Goal: Task Accomplishment & Management: Manage account settings

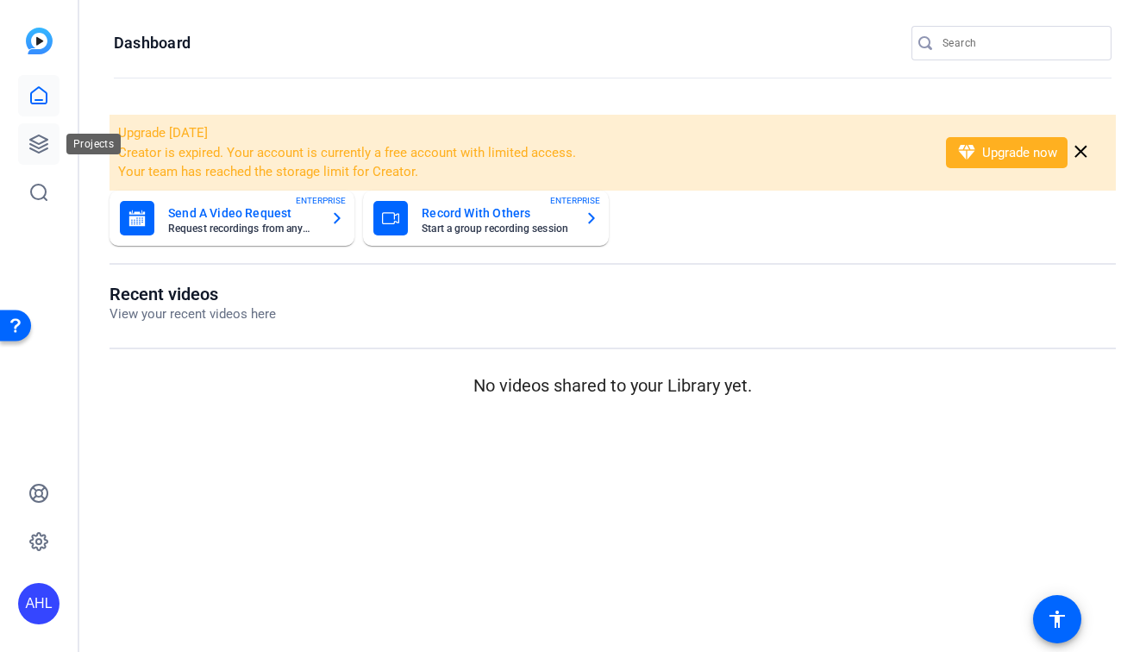
click at [34, 148] on icon at bounding box center [38, 144] width 21 height 21
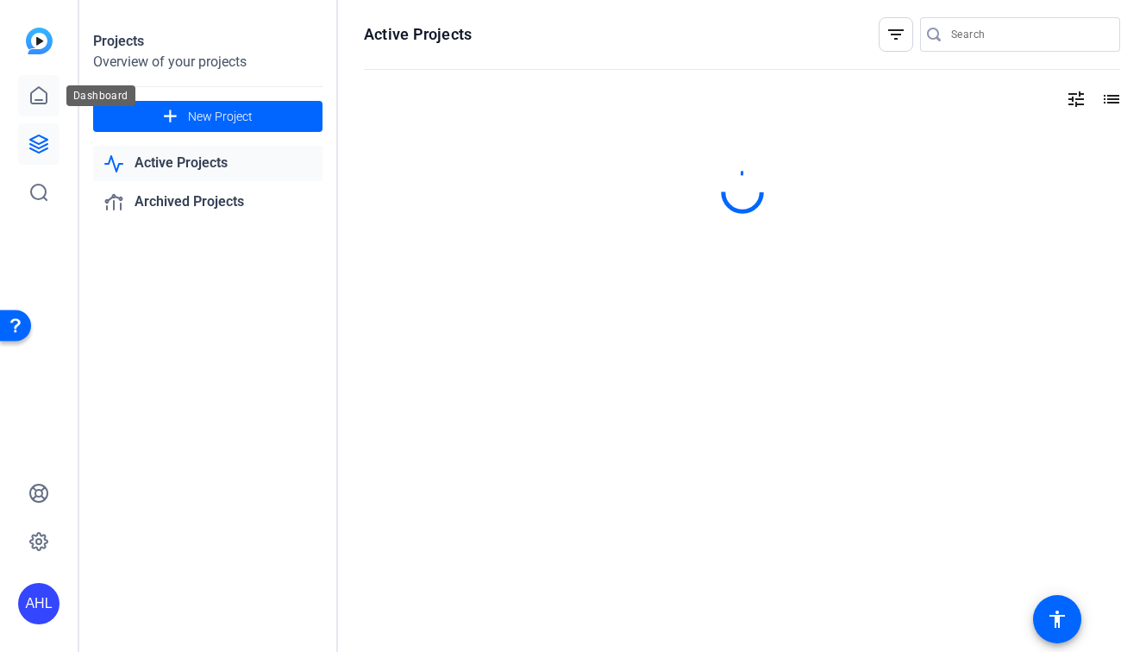
click at [29, 105] on link at bounding box center [38, 95] width 41 height 41
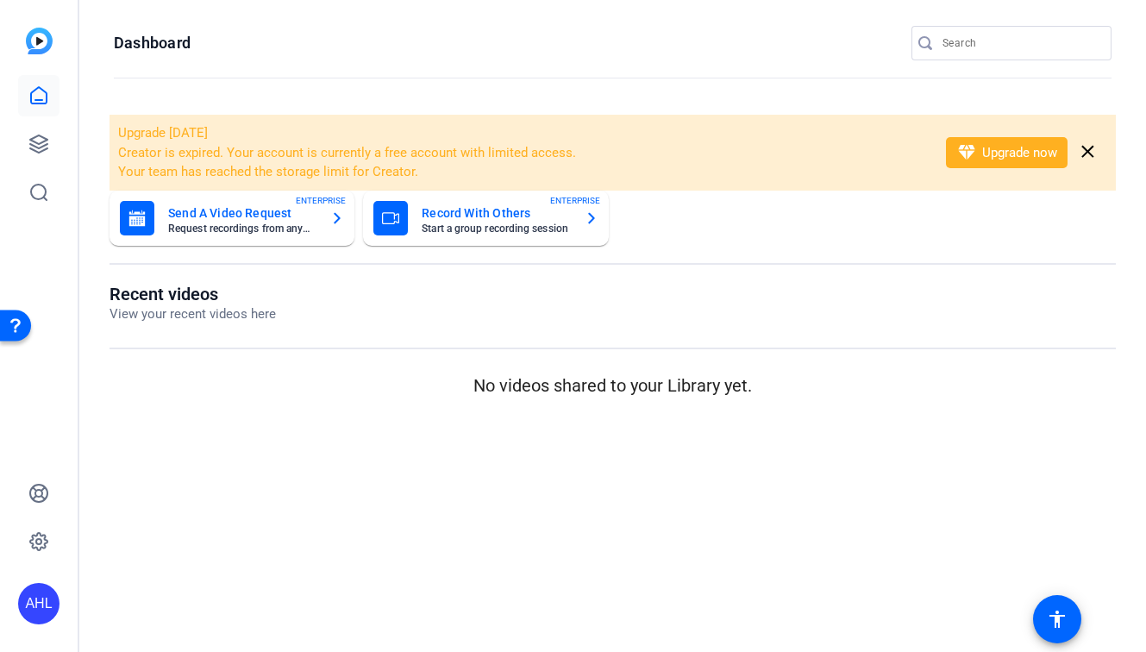
click at [204, 160] on li "Creator is expired. Your account is currently a free account with limited acces…" at bounding box center [521, 153] width 806 height 20
click at [401, 453] on mat-sidenav-content "Dashboard Upgrade [DATE] Creator is expired. Your account is currently a free a…" at bounding box center [612, 326] width 1067 height 652
click at [980, 416] on div "Upgrade [DATE] Creator is expired. Your account is currently a free account wit…" at bounding box center [612, 258] width 1067 height 323
click at [35, 135] on icon at bounding box center [38, 144] width 21 height 21
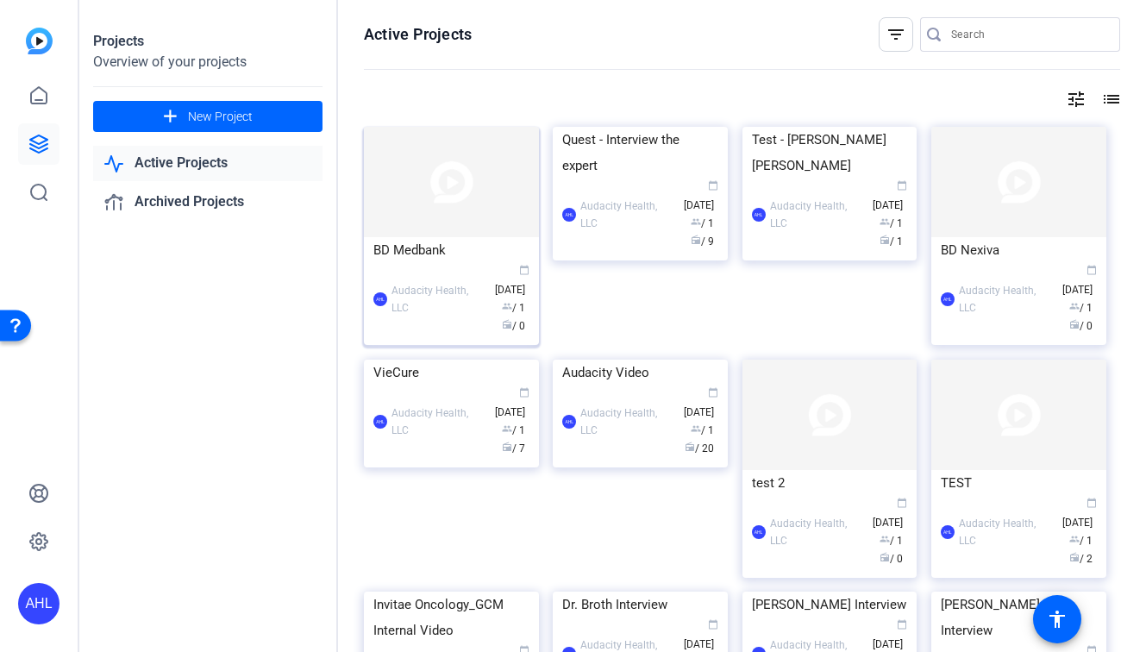
click at [503, 144] on img at bounding box center [451, 182] width 175 height 110
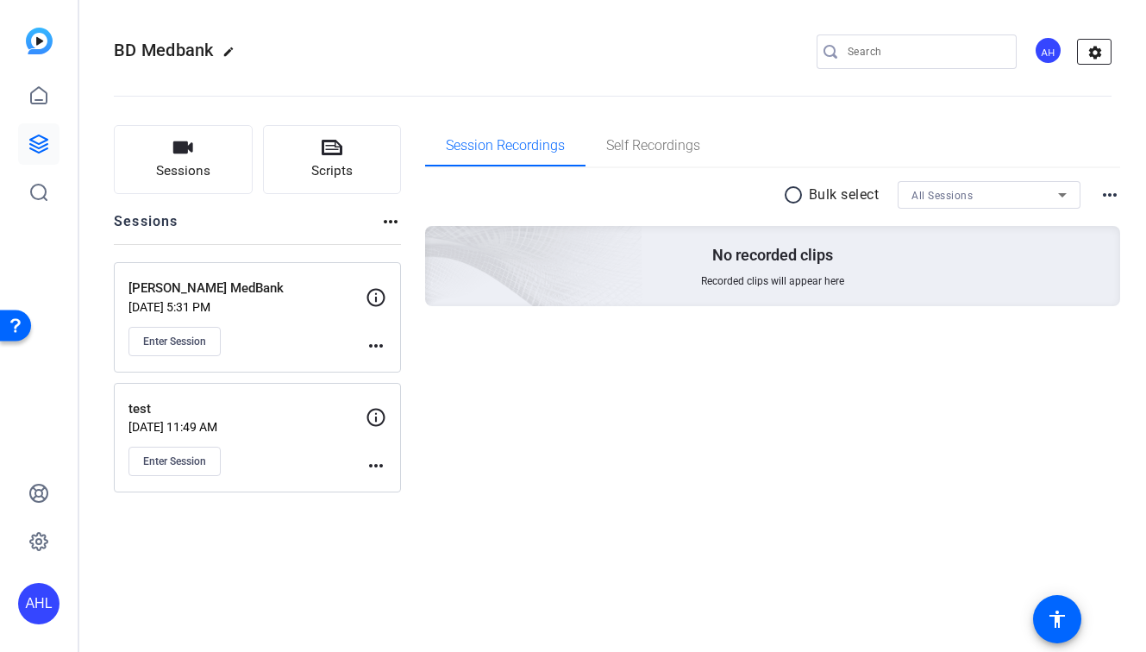
click at [1080, 48] on mat-icon "settings" at bounding box center [1095, 53] width 35 height 26
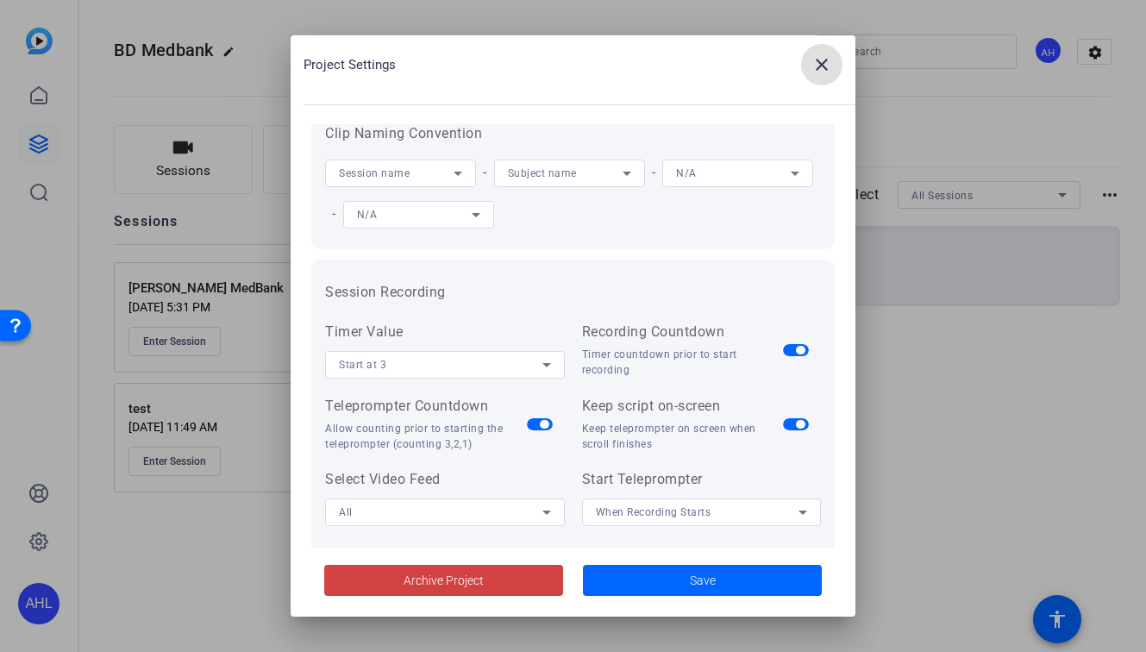
scroll to position [41, 0]
click at [808, 65] on span at bounding box center [821, 64] width 41 height 41
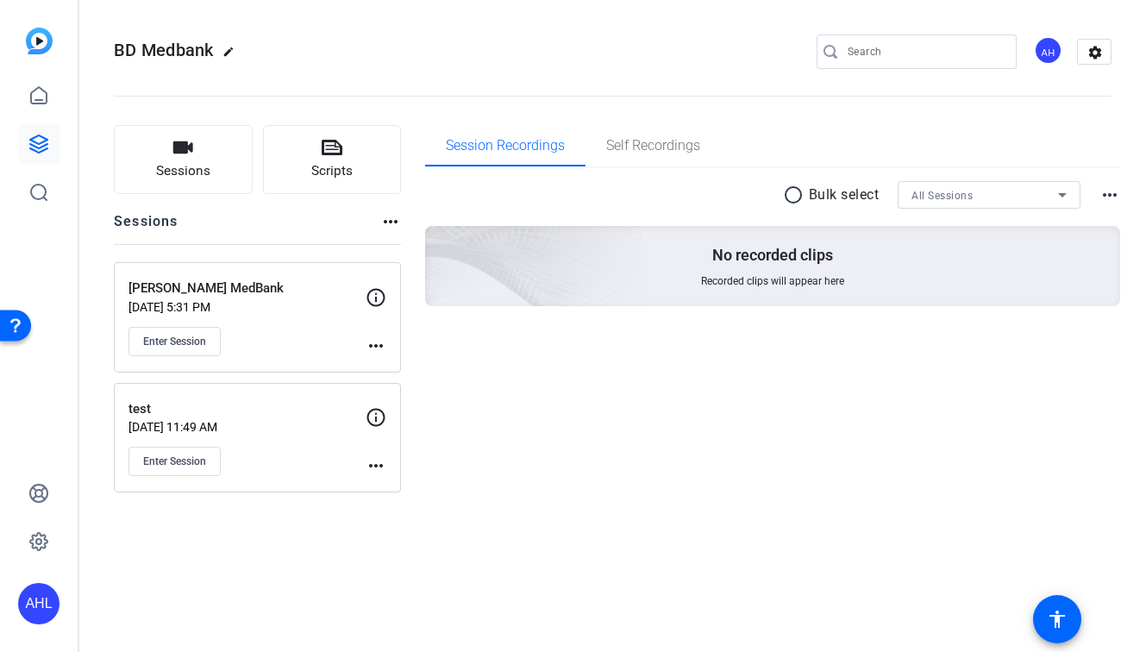
click at [33, 38] on img at bounding box center [39, 41] width 27 height 27
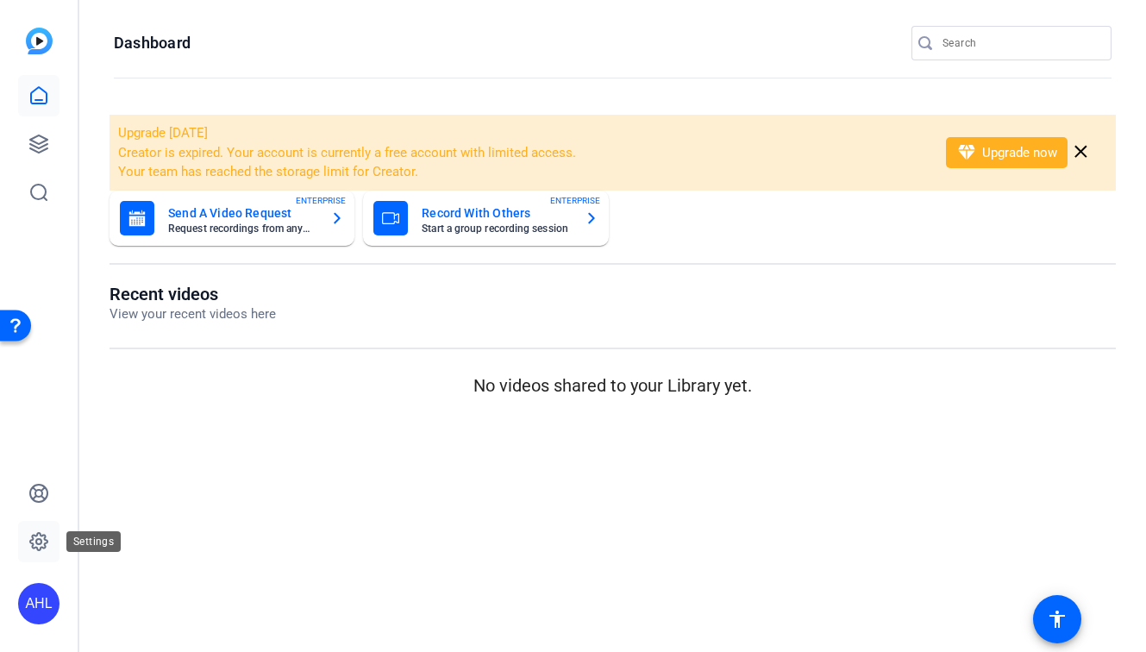
click at [38, 541] on icon at bounding box center [38, 541] width 21 height 21
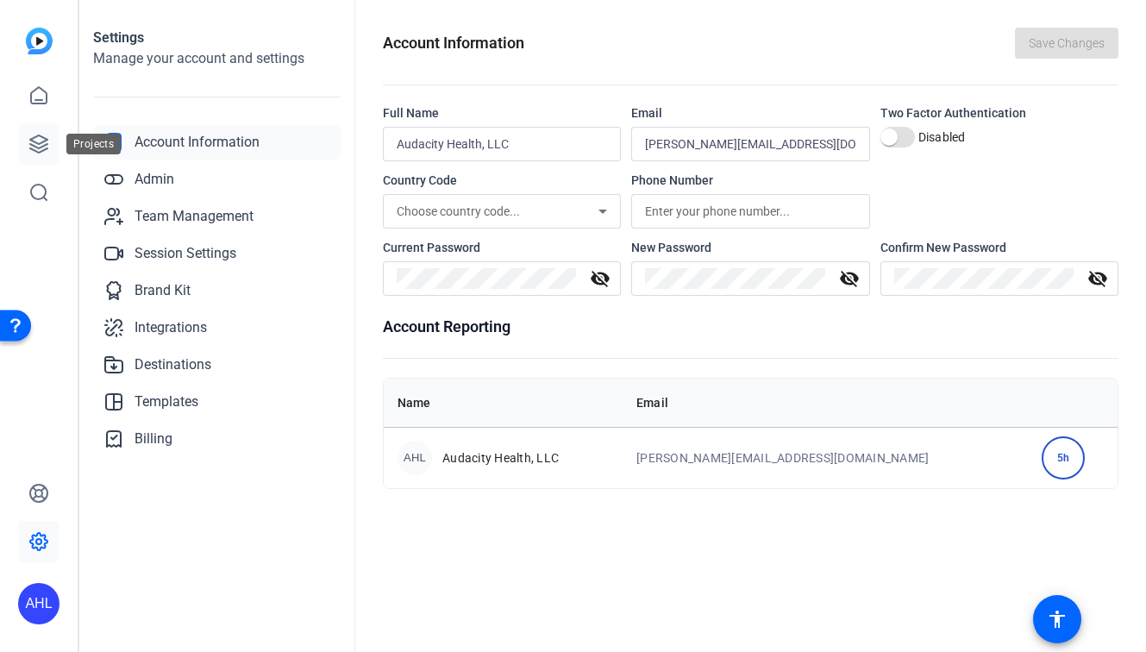
click at [41, 141] on icon at bounding box center [38, 144] width 21 height 21
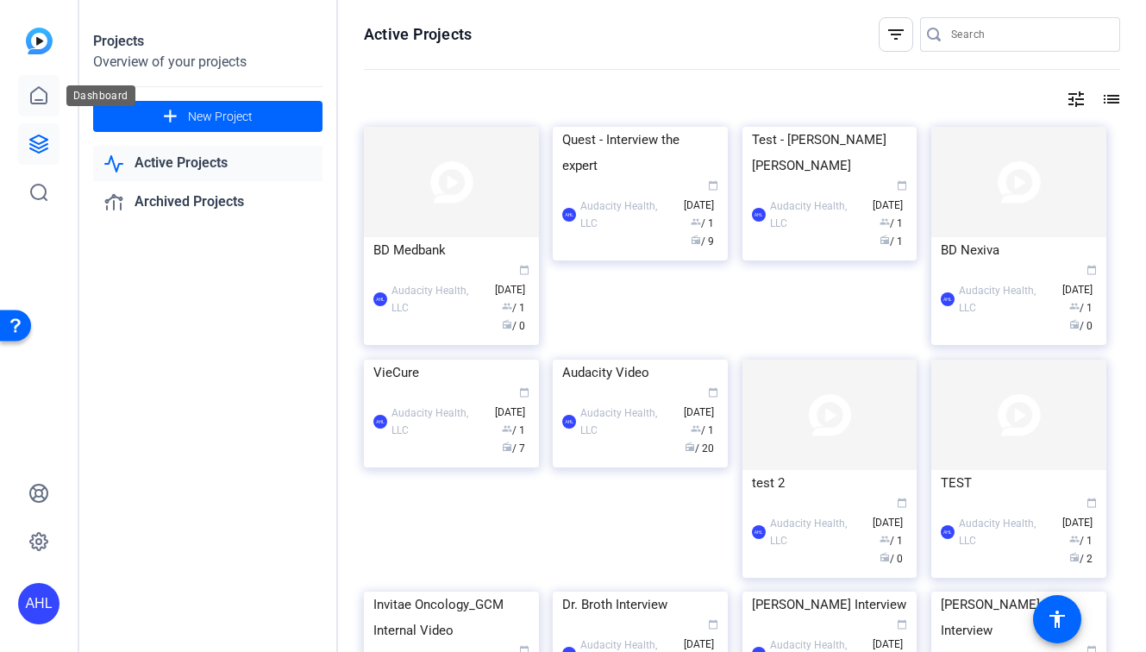
click at [33, 89] on icon at bounding box center [38, 95] width 21 height 21
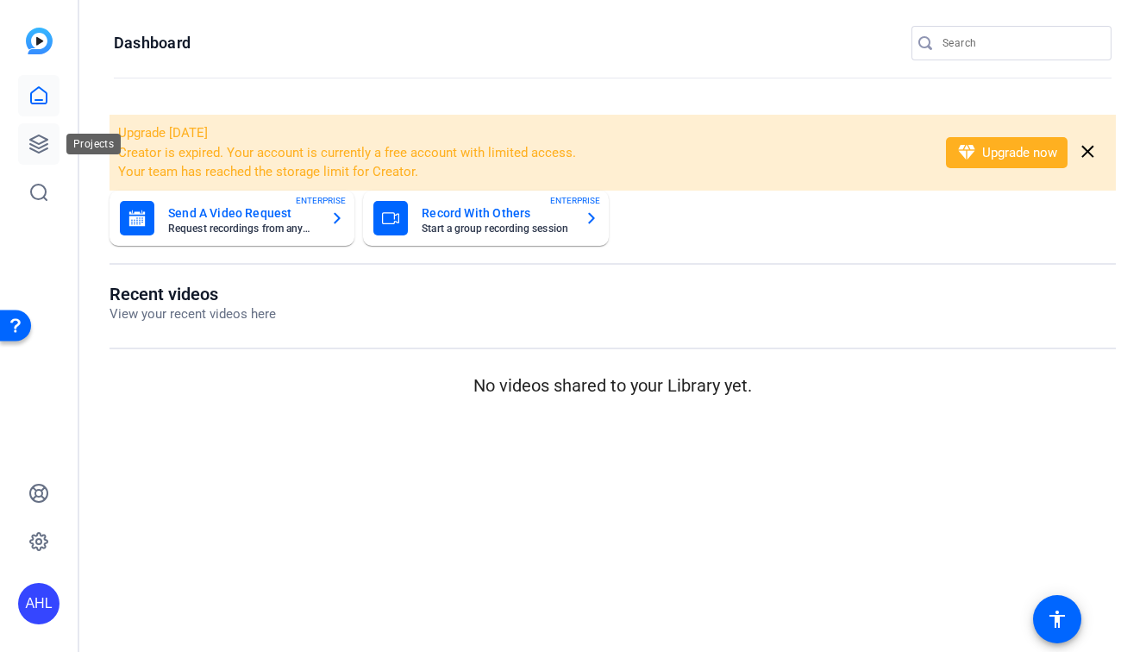
click at [38, 129] on link at bounding box center [38, 143] width 41 height 41
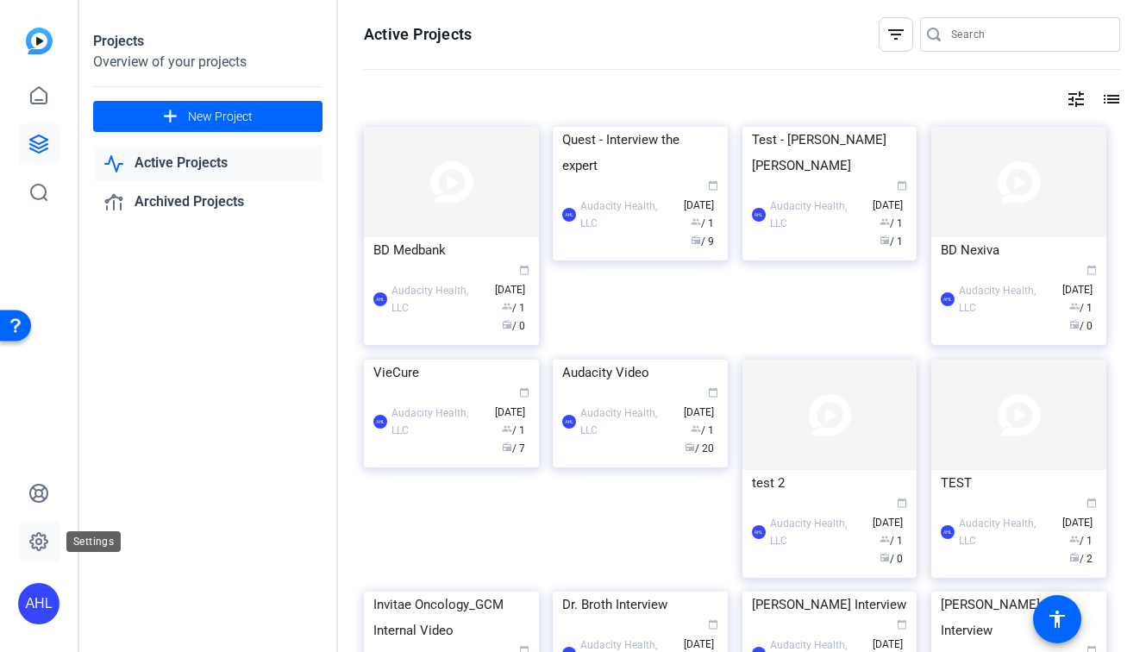
click at [32, 526] on link at bounding box center [38, 541] width 41 height 41
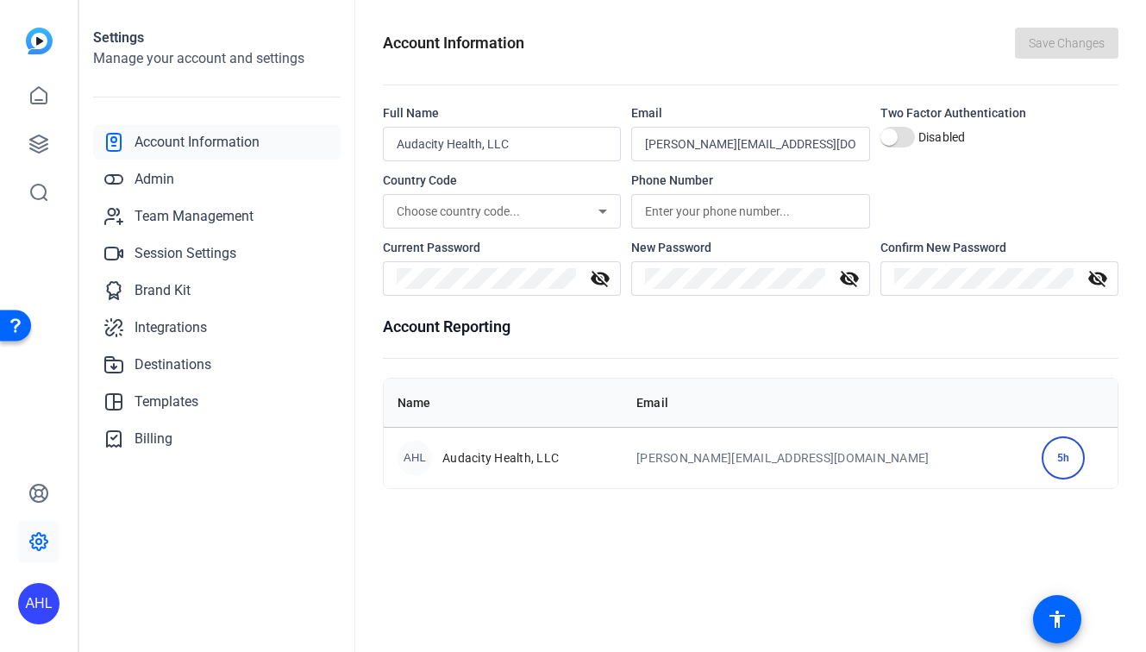
click at [36, 613] on div "AHL" at bounding box center [38, 603] width 41 height 41
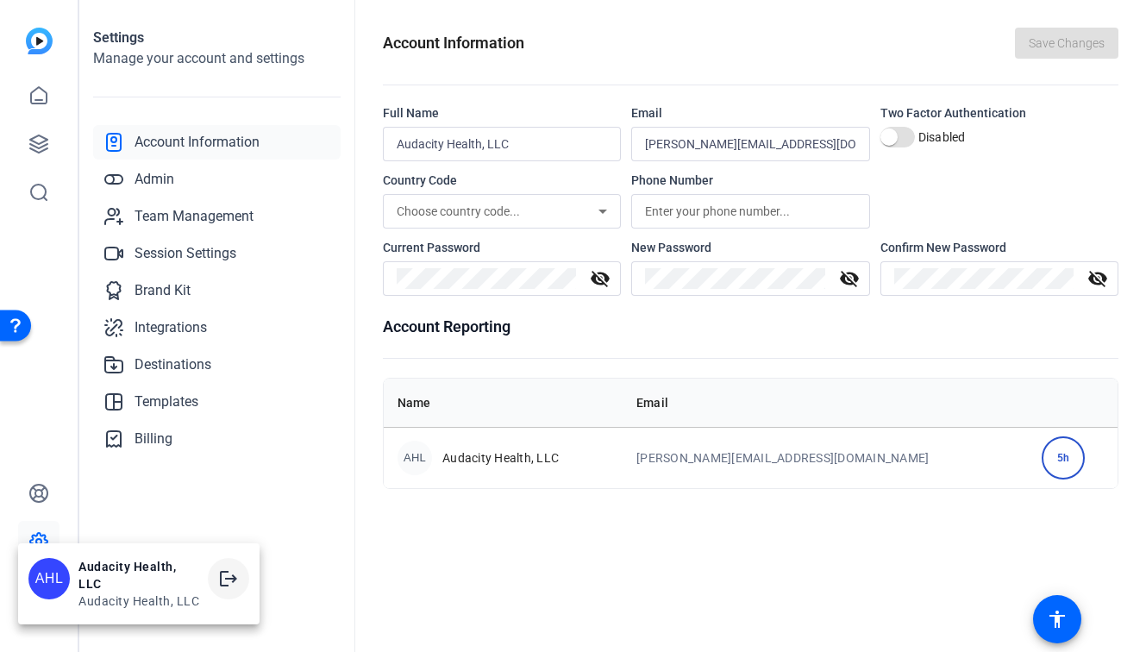
click at [234, 584] on mat-icon "logout" at bounding box center [228, 578] width 21 height 21
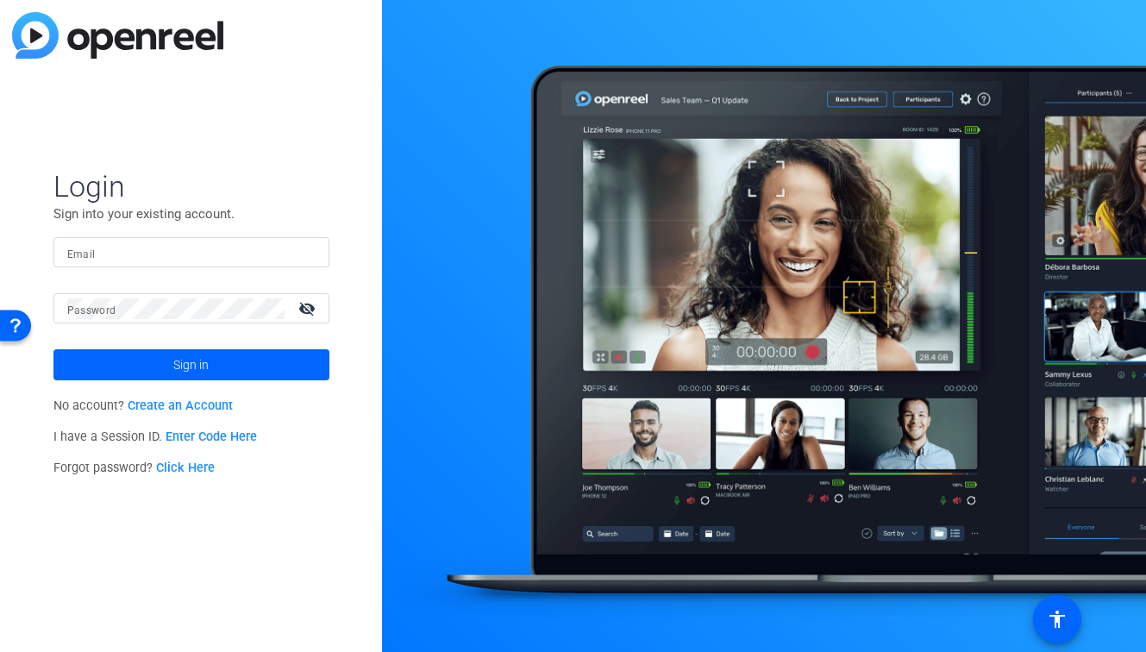
type input "[PERSON_NAME][EMAIL_ADDRESS][DOMAIN_NAME]"
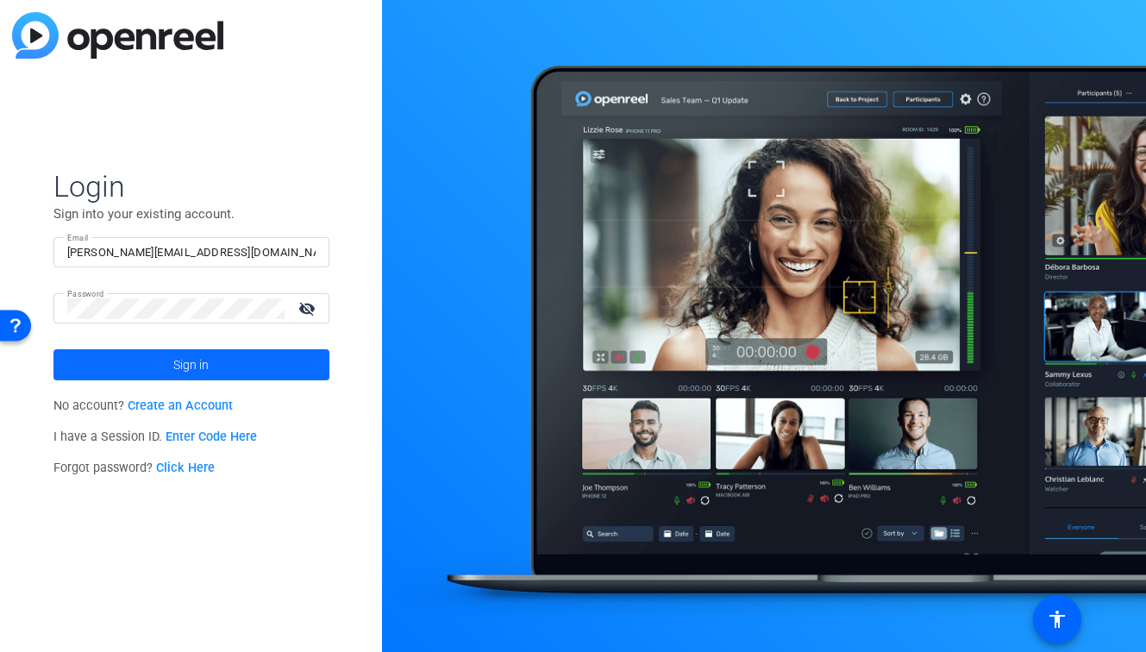
click at [166, 361] on span at bounding box center [191, 364] width 276 height 41
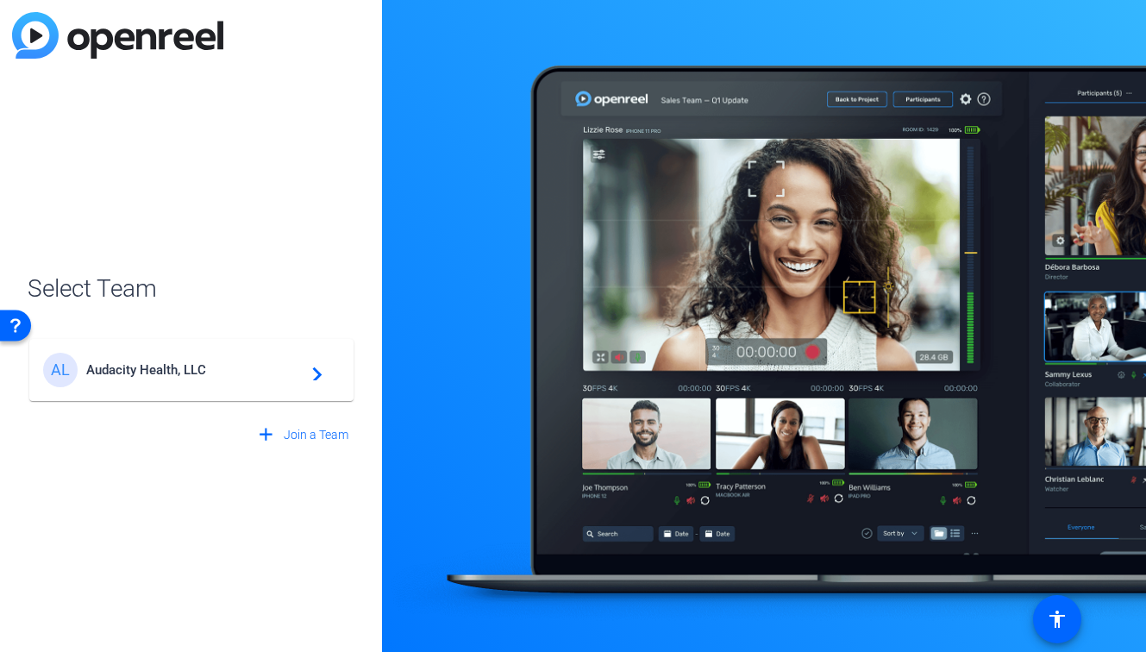
click at [166, 361] on div "AL Audacity Health, LLC navigate_next" at bounding box center [191, 370] width 297 height 35
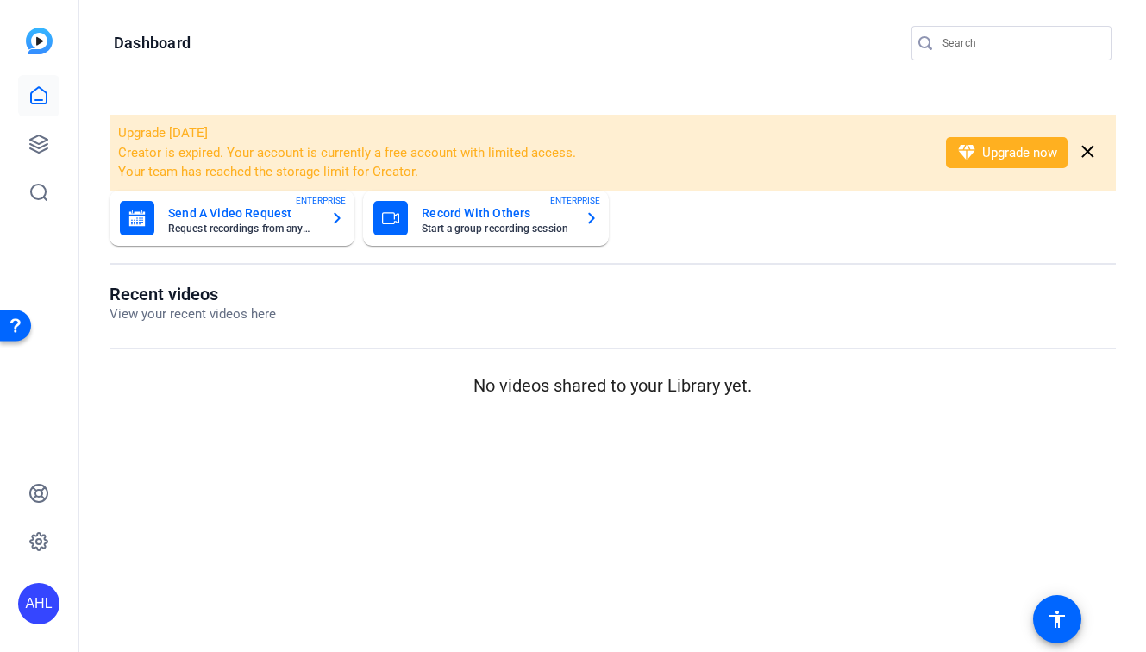
click at [29, 599] on div "AHL" at bounding box center [38, 603] width 41 height 41
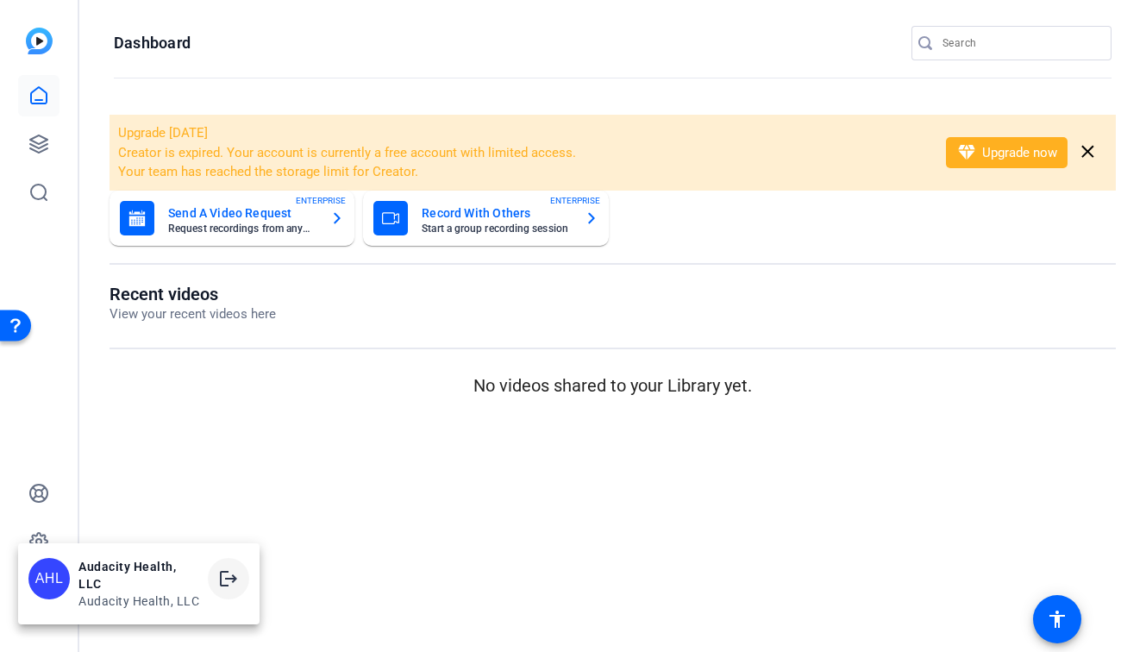
click at [221, 575] on mat-icon "logout" at bounding box center [228, 578] width 21 height 21
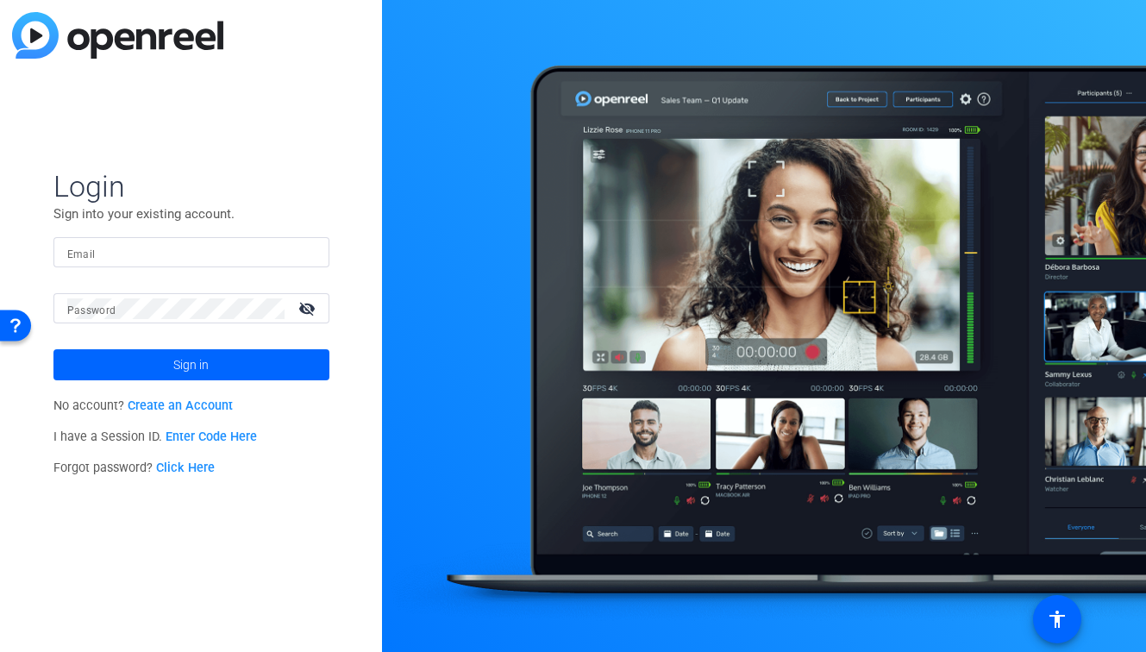
type input "[PERSON_NAME][EMAIL_ADDRESS][DOMAIN_NAME]"
